Goal: Task Accomplishment & Management: Complete application form

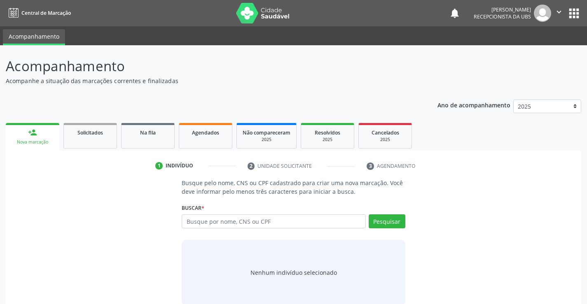
click at [273, 222] on input "text" at bounding box center [274, 222] width 184 height 14
type input "m"
type input "[PERSON_NAME]"
click at [375, 221] on button "Pesquisar" at bounding box center [386, 222] width 37 height 14
type input "[PERSON_NAME]"
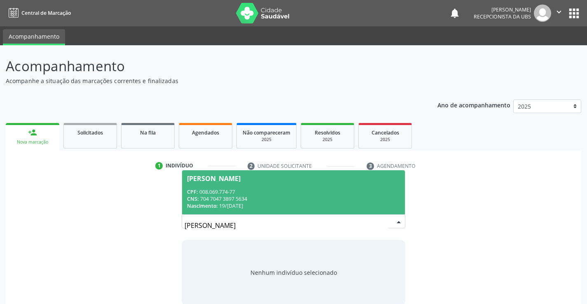
click at [292, 198] on div "CNS: 704 7047 3897 5634" at bounding box center [293, 199] width 212 height 7
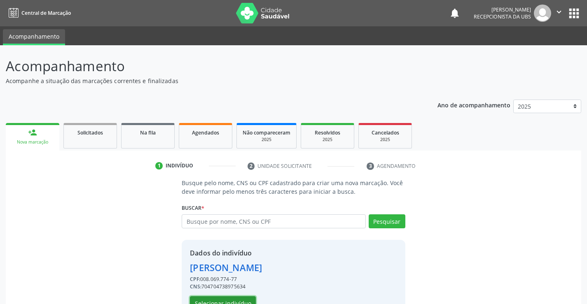
click at [200, 299] on button "Selecionar indivíduo" at bounding box center [223, 303] width 66 height 14
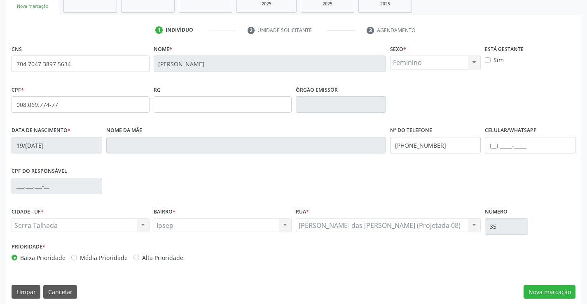
scroll to position [142, 0]
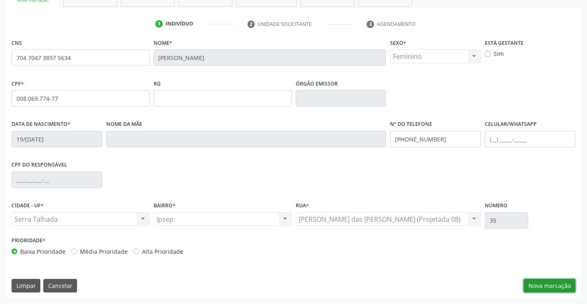
click at [551, 285] on button "Nova marcação" at bounding box center [549, 286] width 52 height 14
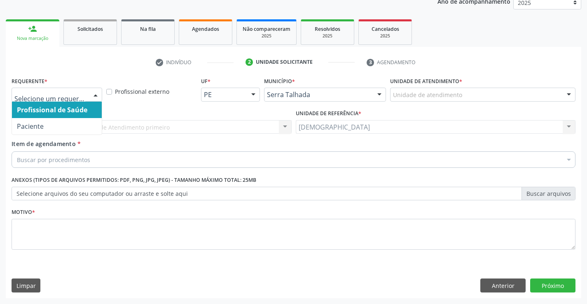
click at [98, 96] on div at bounding box center [95, 95] width 12 height 14
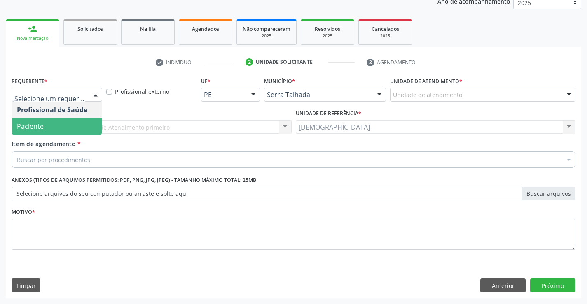
click at [85, 126] on span "Paciente" at bounding box center [57, 126] width 90 height 16
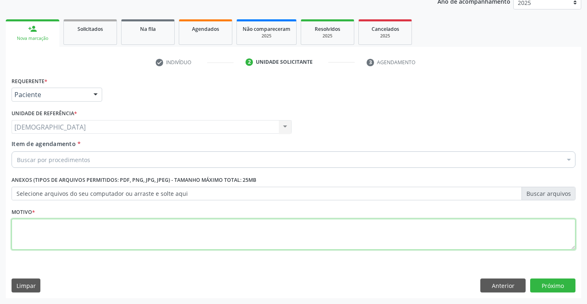
click at [105, 232] on textarea at bounding box center [294, 234] width 564 height 31
type textarea "."
click at [140, 156] on div "Buscar por procedimentos" at bounding box center [294, 160] width 564 height 16
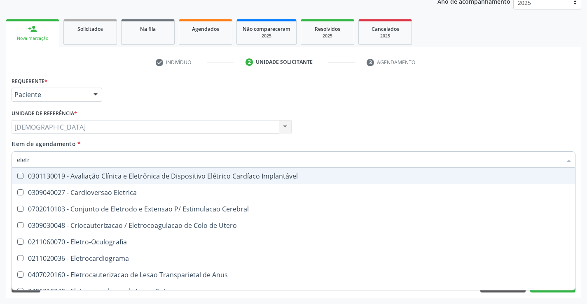
type input "eletro"
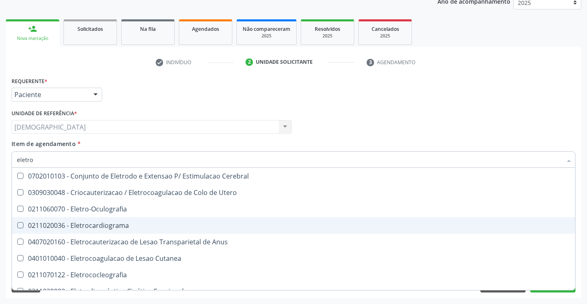
click at [125, 231] on span "0211020036 - Eletrocardiograma" at bounding box center [311, 225] width 599 height 16
checkbox Eletrocardiograma "true"
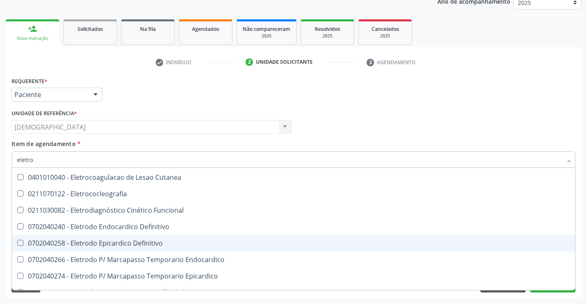
scroll to position [82, 0]
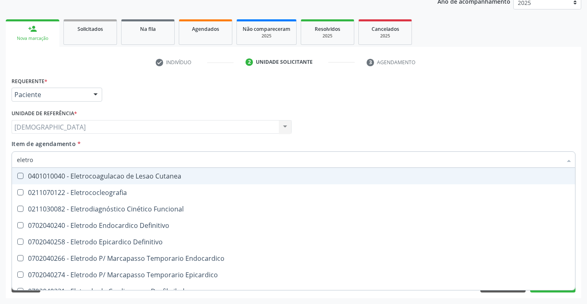
click at [521, 134] on div "Profissional Solicitante Por favor, selecione a Unidade de Atendimento primeiro…" at bounding box center [293, 123] width 568 height 32
checkbox Utero "true"
checkbox Eletrocardiograma "false"
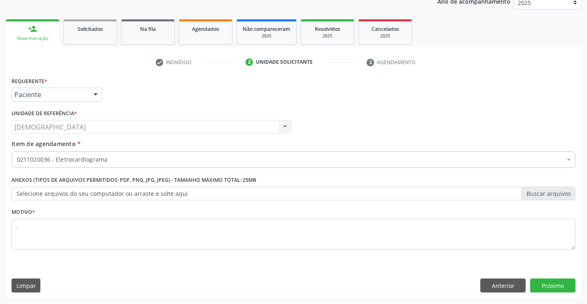
scroll to position [0, 0]
click at [548, 292] on button "Próximo" at bounding box center [552, 286] width 45 height 14
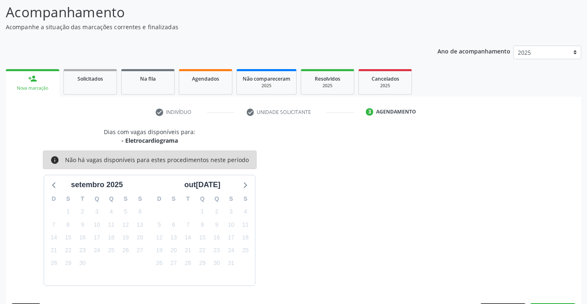
scroll to position [78, 0]
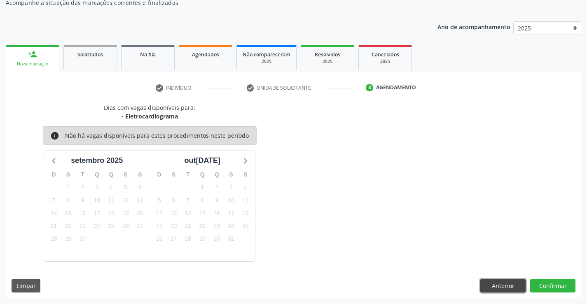
click at [488, 282] on button "Anterior" at bounding box center [502, 286] width 45 height 14
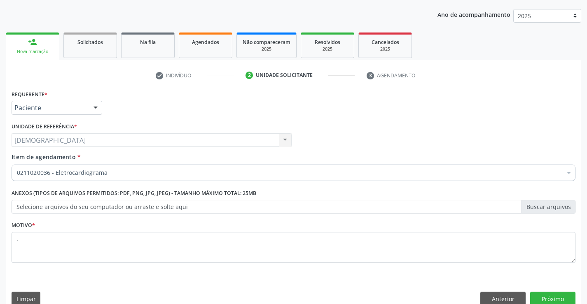
scroll to position [104, 0]
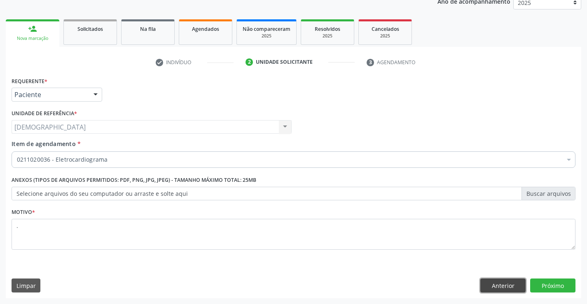
click at [483, 280] on button "Anterior" at bounding box center [502, 286] width 45 height 14
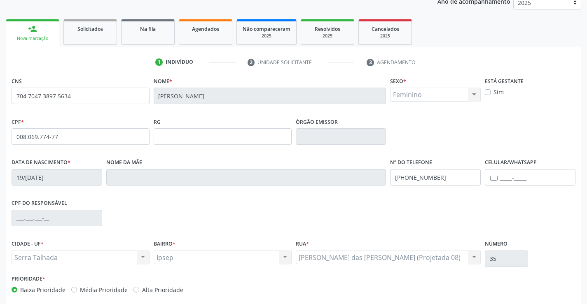
scroll to position [142, 0]
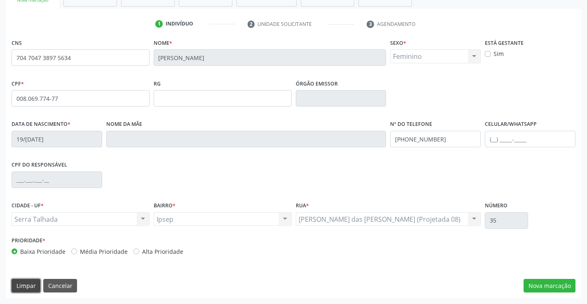
click at [21, 285] on button "Limpar" at bounding box center [26, 286] width 29 height 14
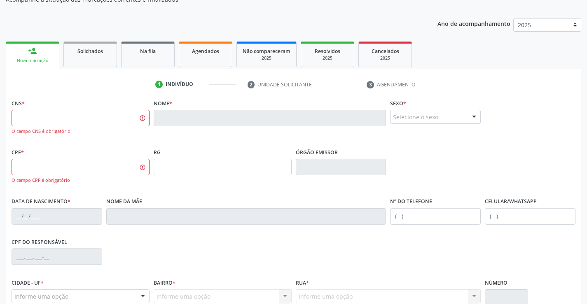
scroll to position [79, 0]
